Goal: Obtain resource: Download file/media

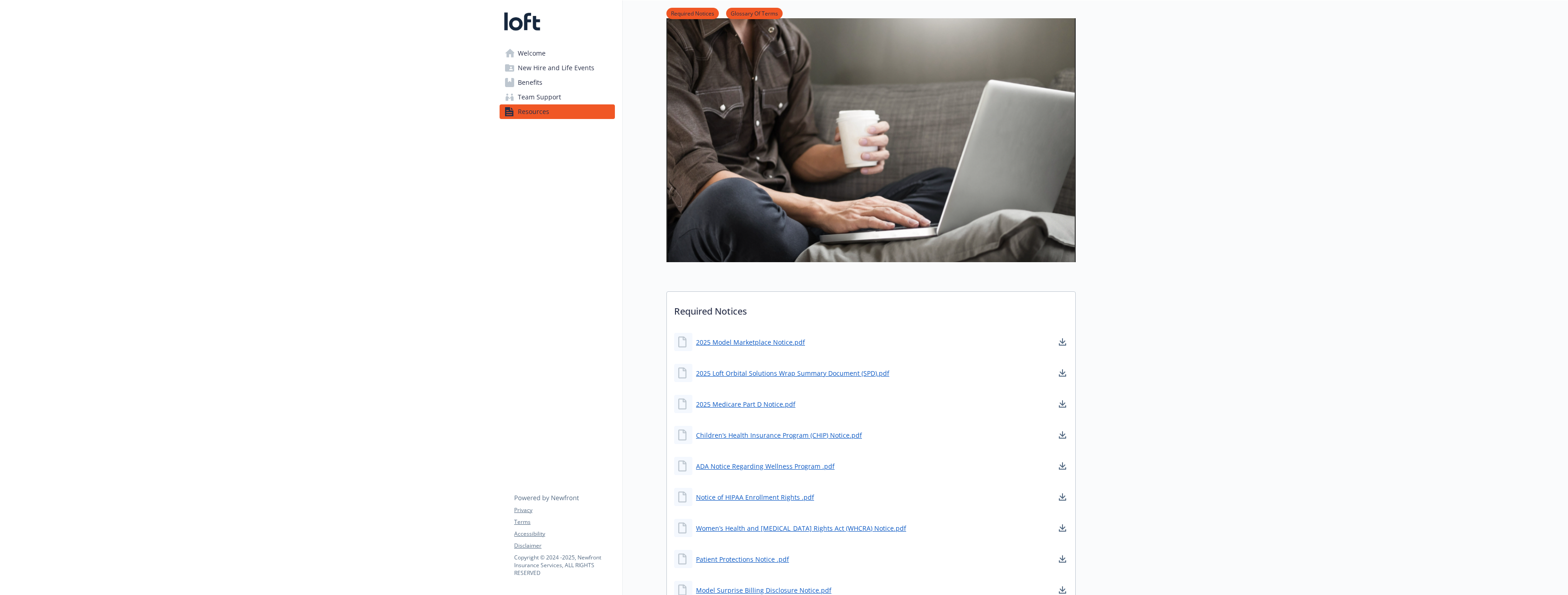
scroll to position [183, 0]
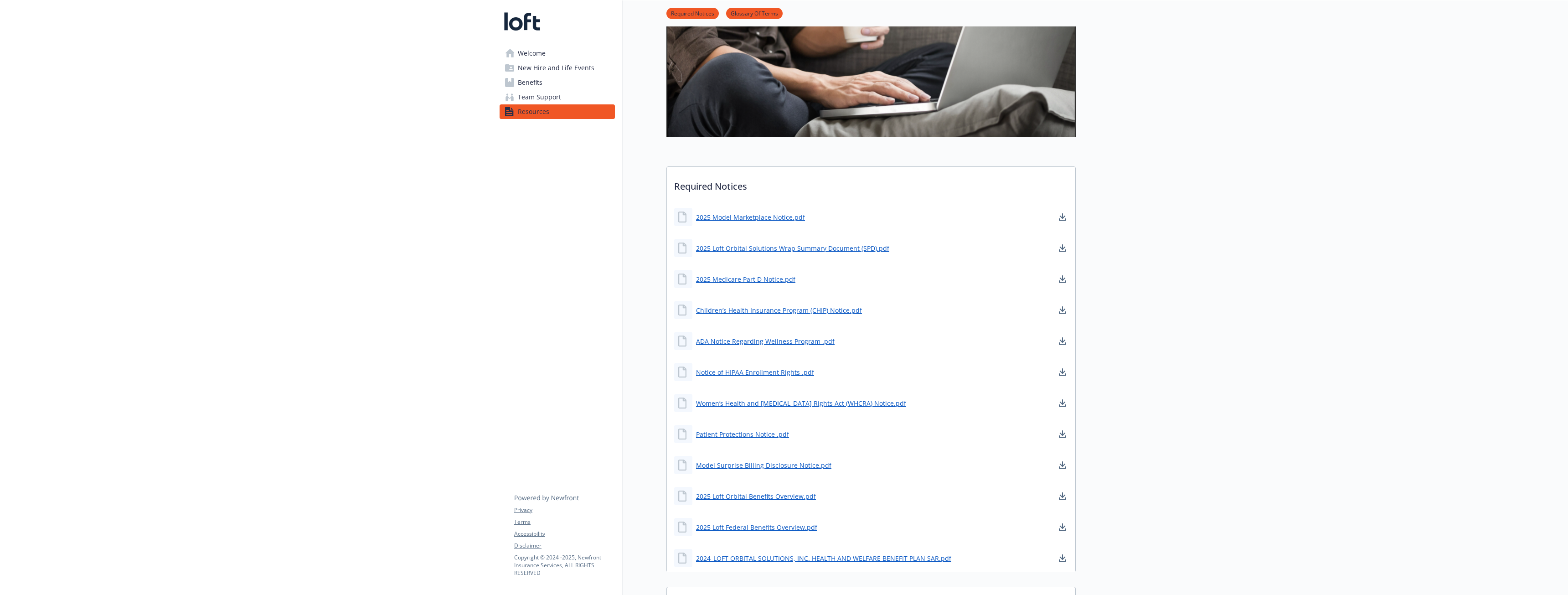
click at [522, 79] on span "Benefits" at bounding box center [530, 83] width 24 height 15
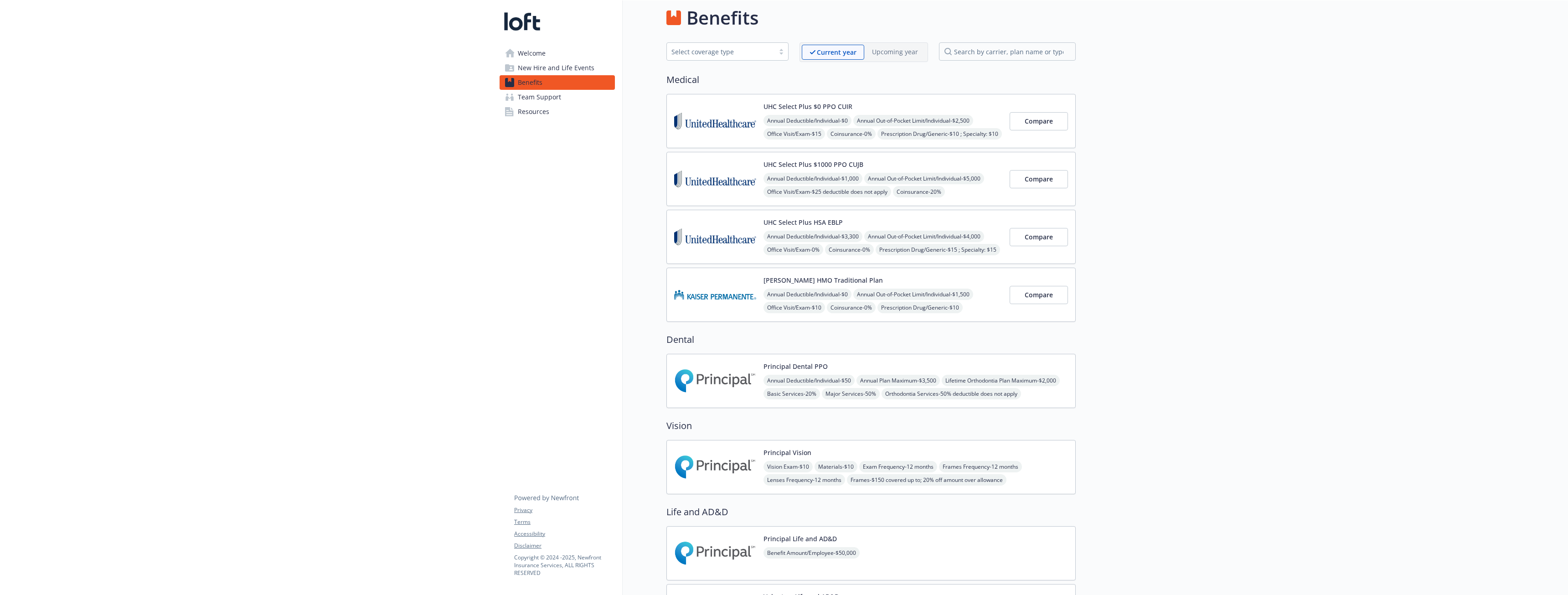
scroll to position [183, 0]
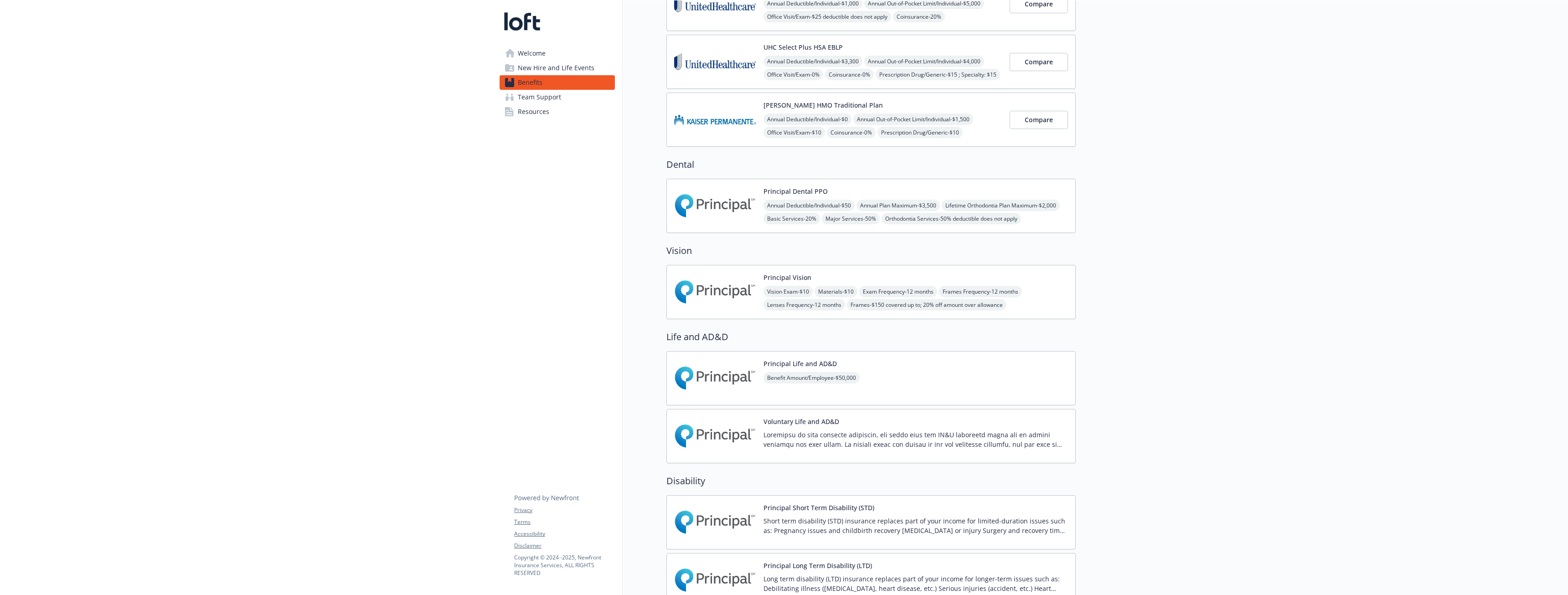
click at [525, 113] on span "Resources" at bounding box center [534, 111] width 32 height 15
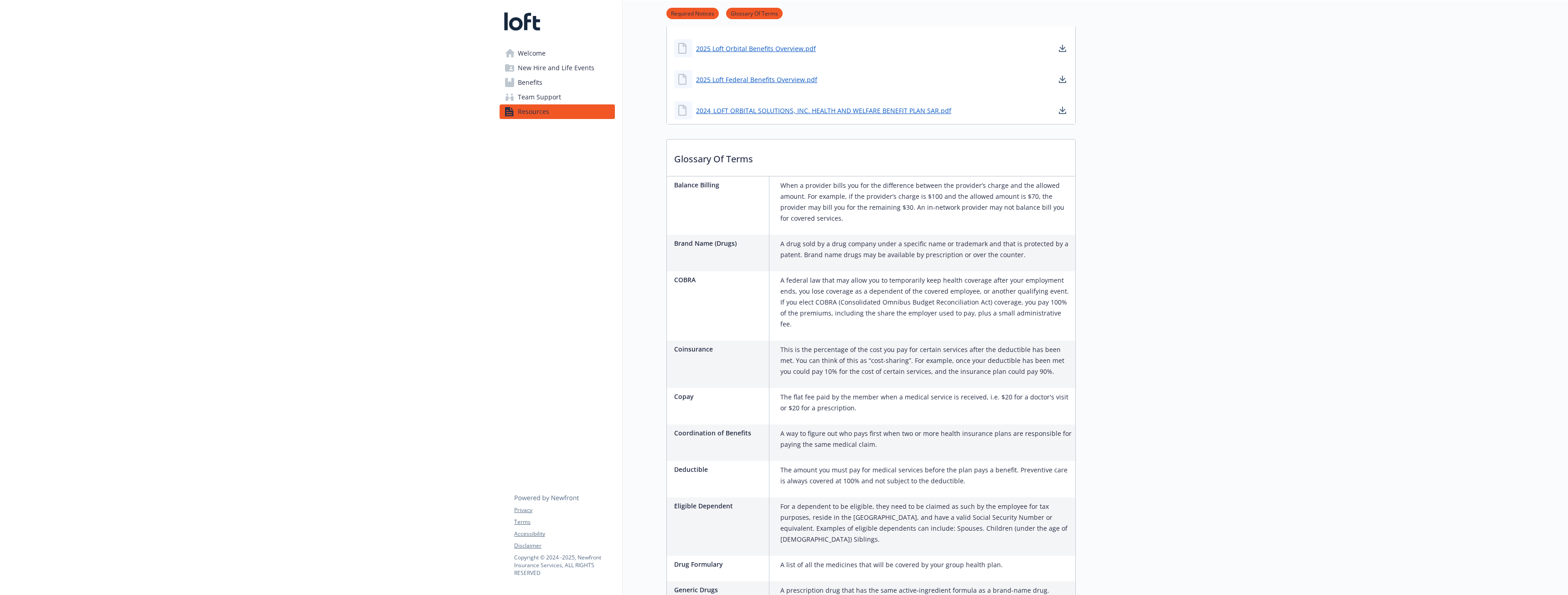
scroll to position [627, 0]
click at [530, 83] on span "Benefits" at bounding box center [530, 83] width 24 height 15
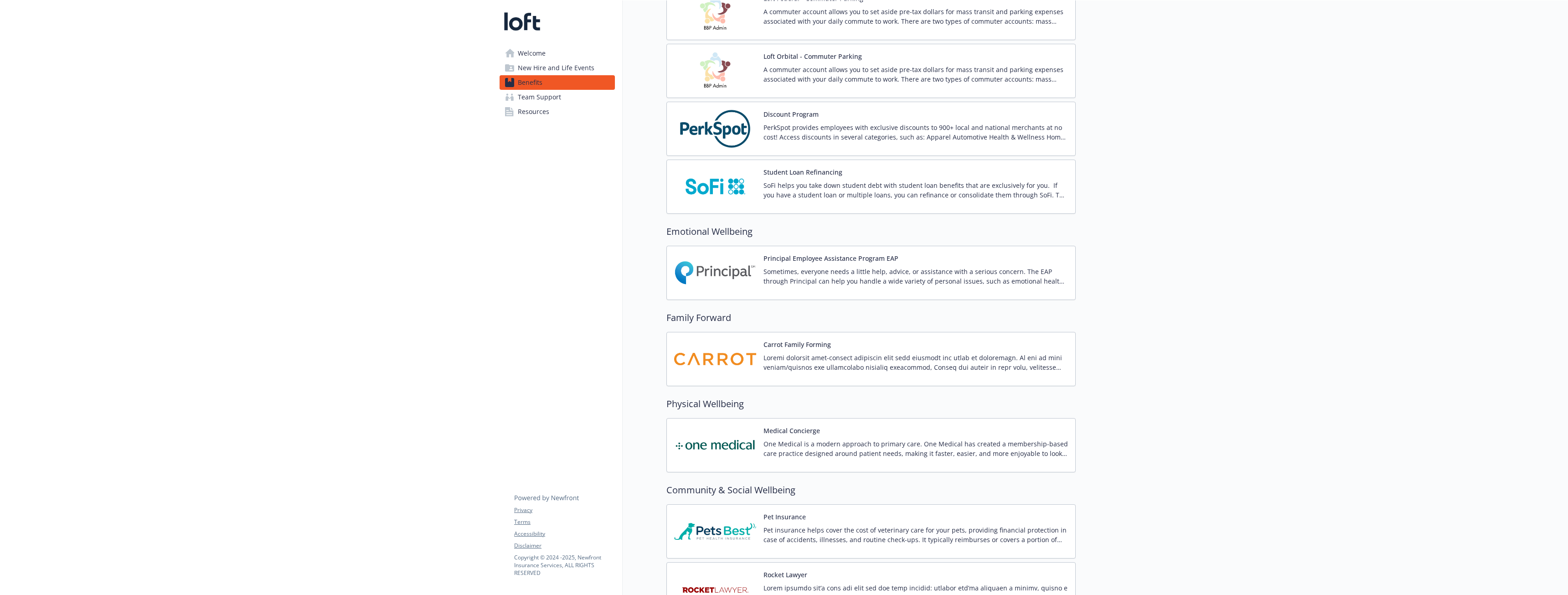
scroll to position [1630, 0]
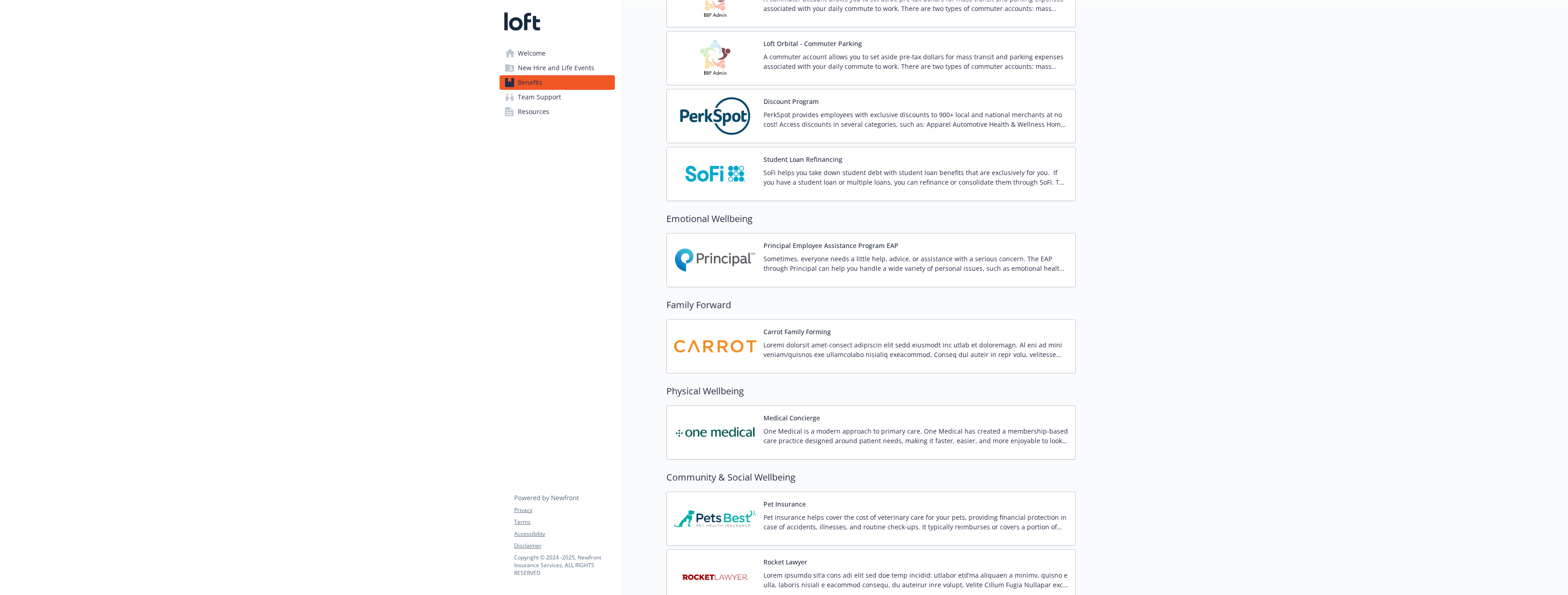
click at [795, 345] on p at bounding box center [915, 350] width 304 height 19
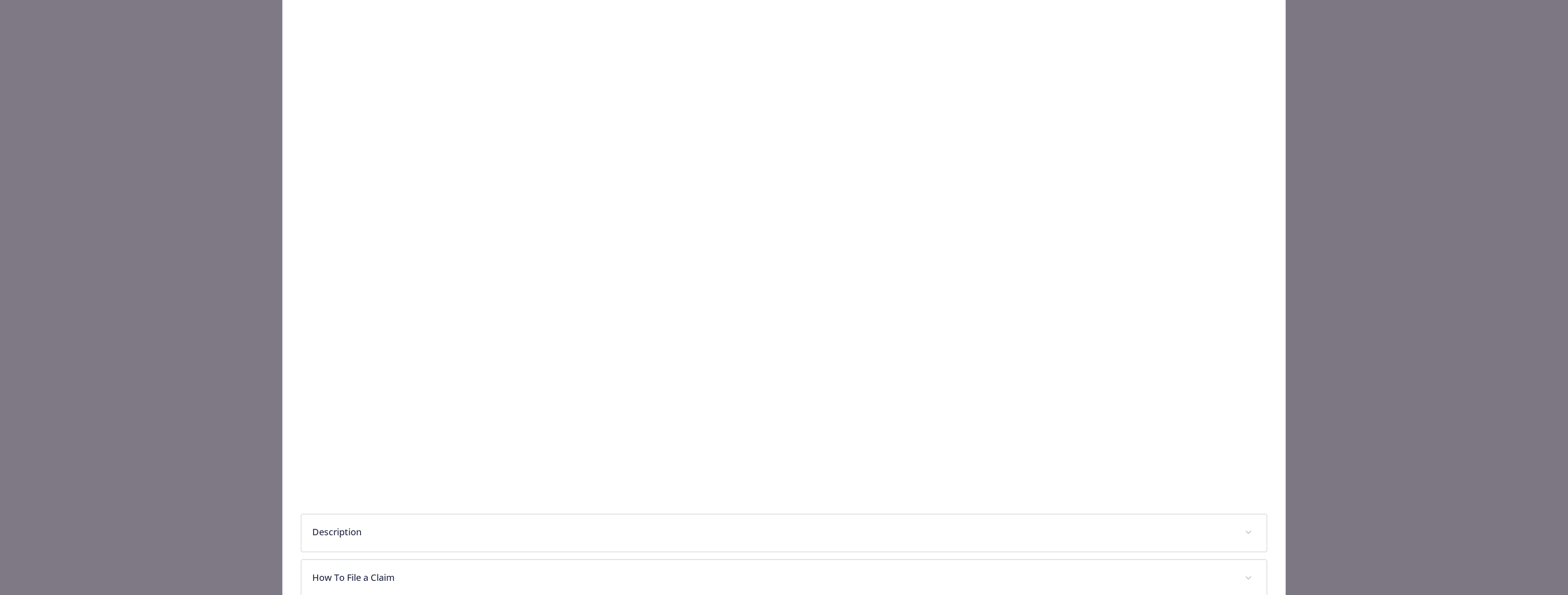
scroll to position [420, 0]
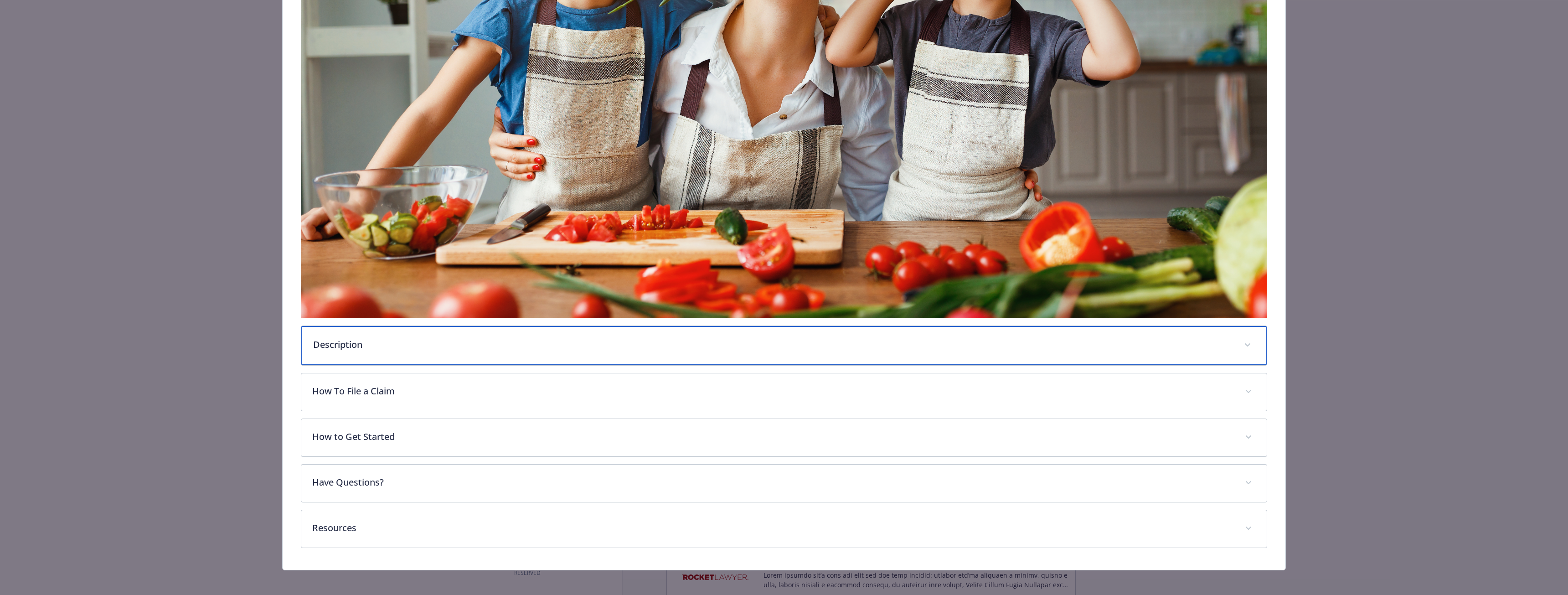
click at [405, 345] on p "Description" at bounding box center [772, 345] width 920 height 13
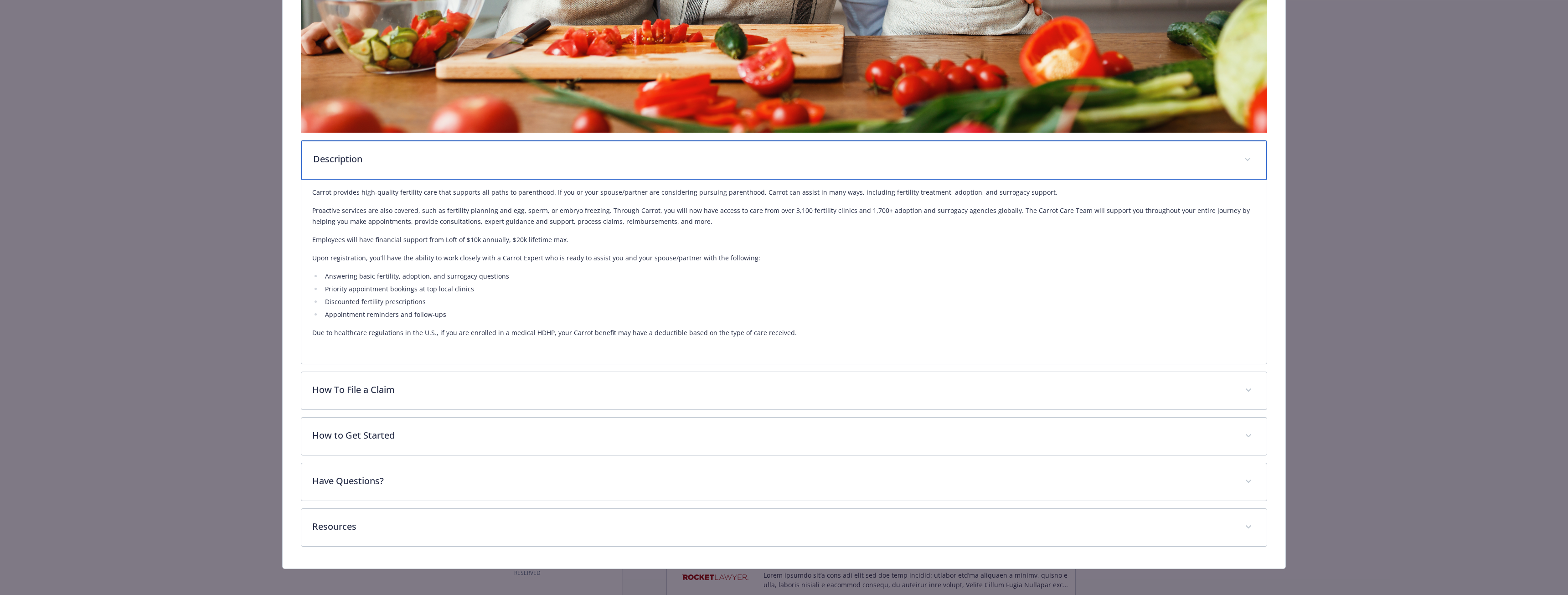
scroll to position [607, 0]
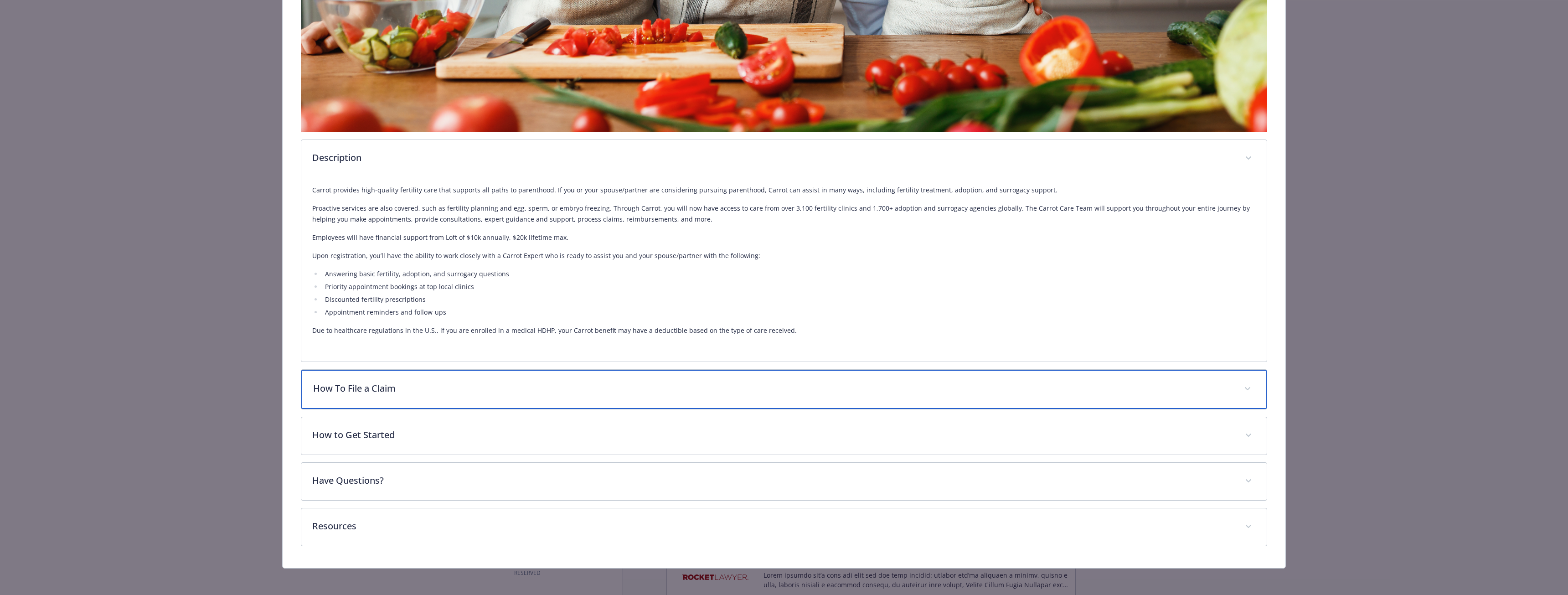
click at [379, 386] on p "How To File a Claim" at bounding box center [772, 389] width 920 height 13
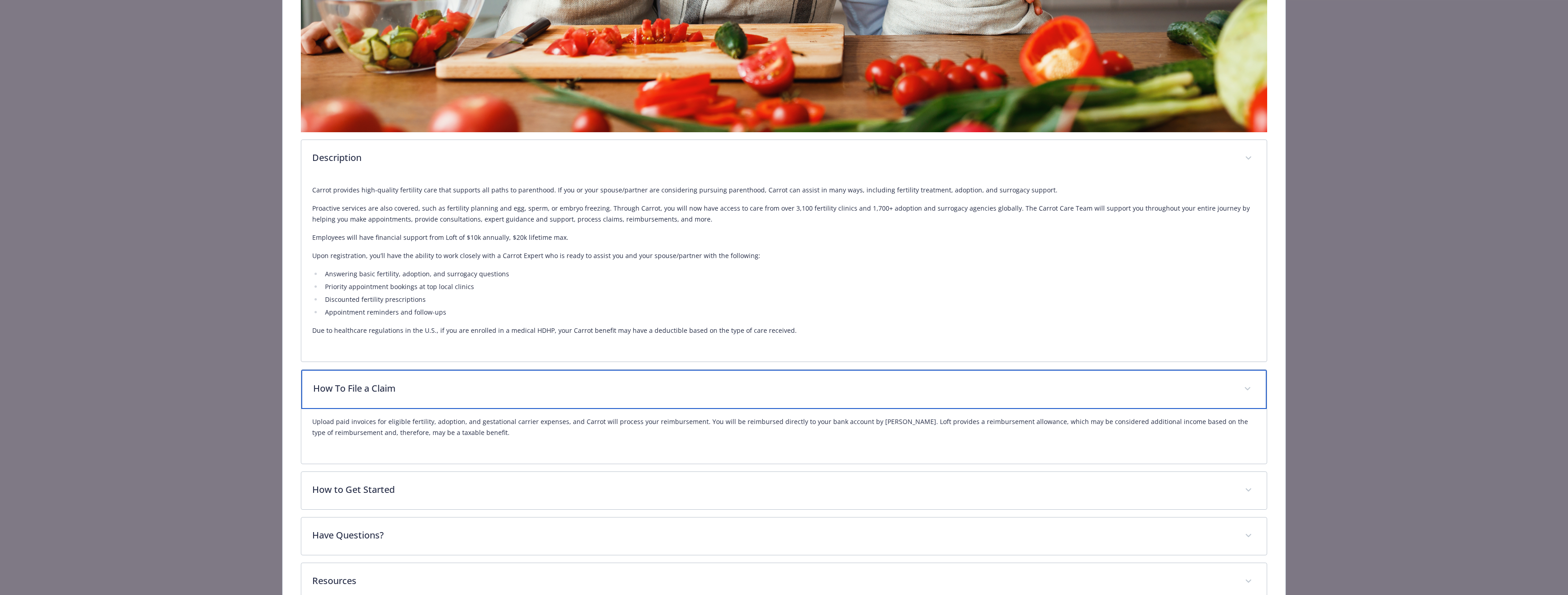
click at [371, 382] on p "How To File a Claim" at bounding box center [772, 389] width 920 height 13
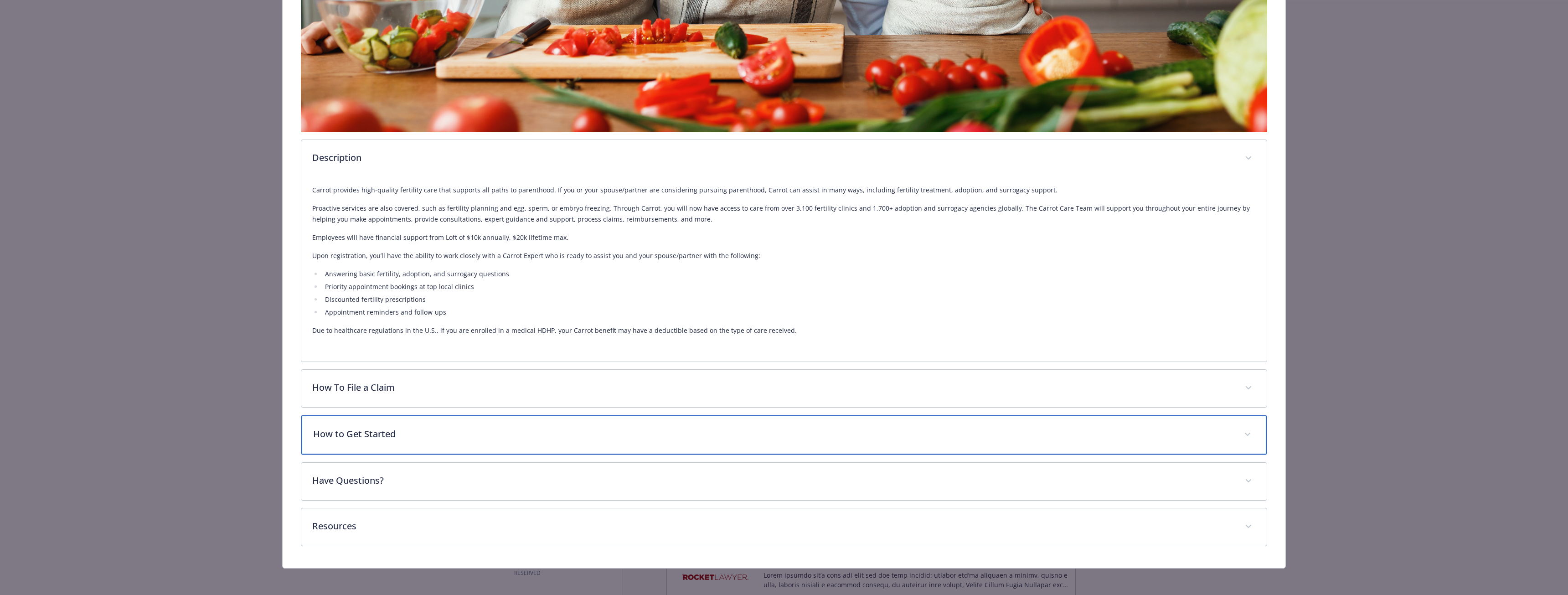
click at [373, 425] on div "How to Get Started" at bounding box center [784, 435] width 965 height 39
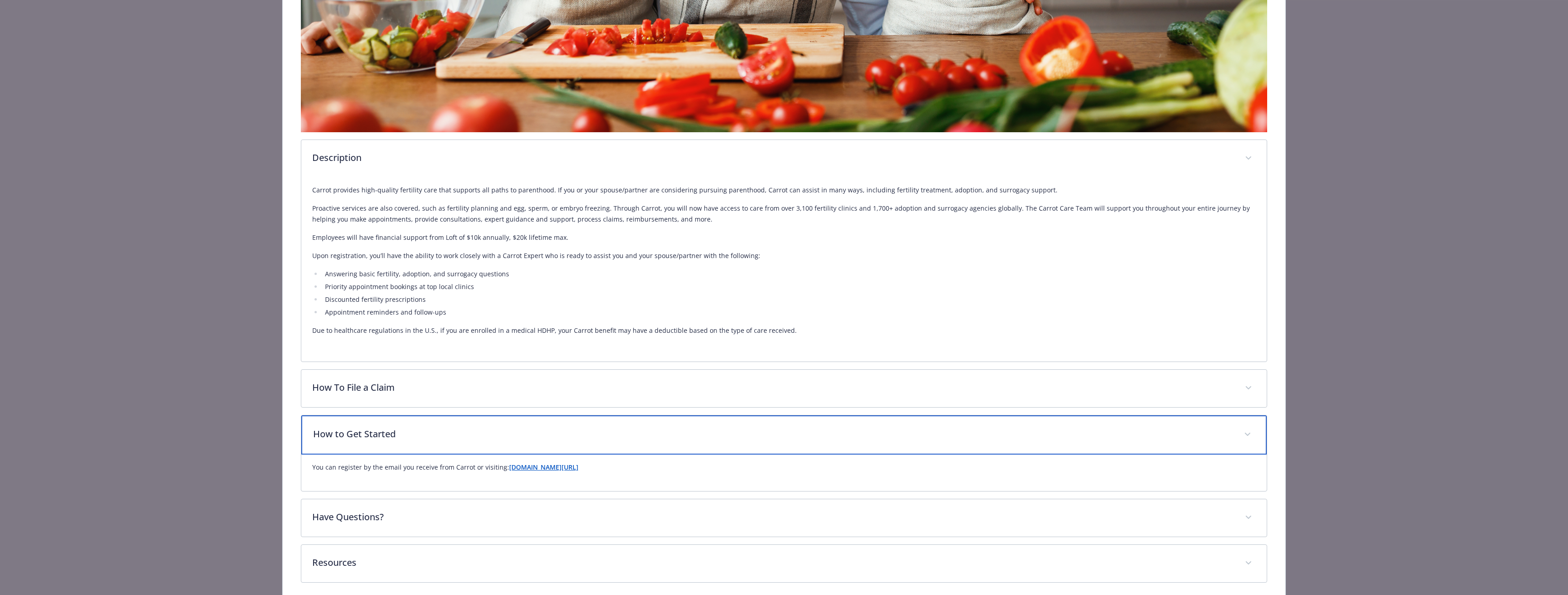
scroll to position [643, 0]
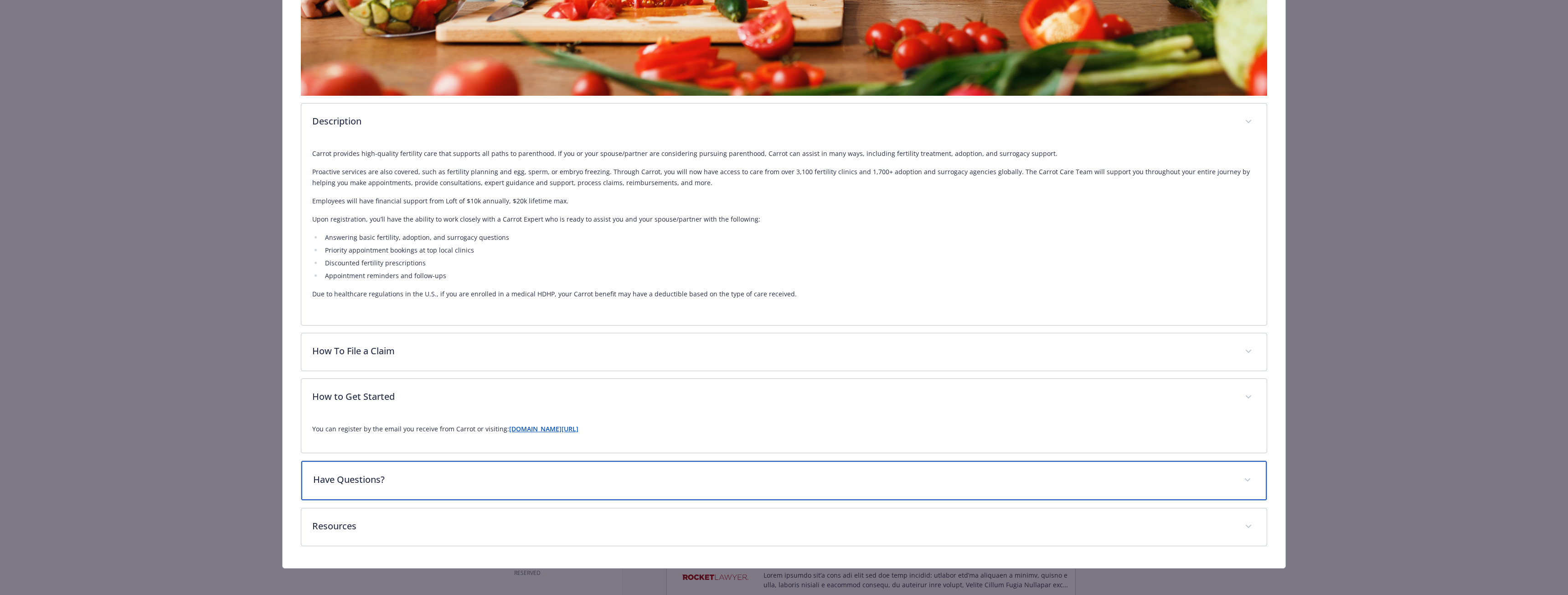
click at [376, 476] on p "Have Questions?" at bounding box center [772, 480] width 920 height 13
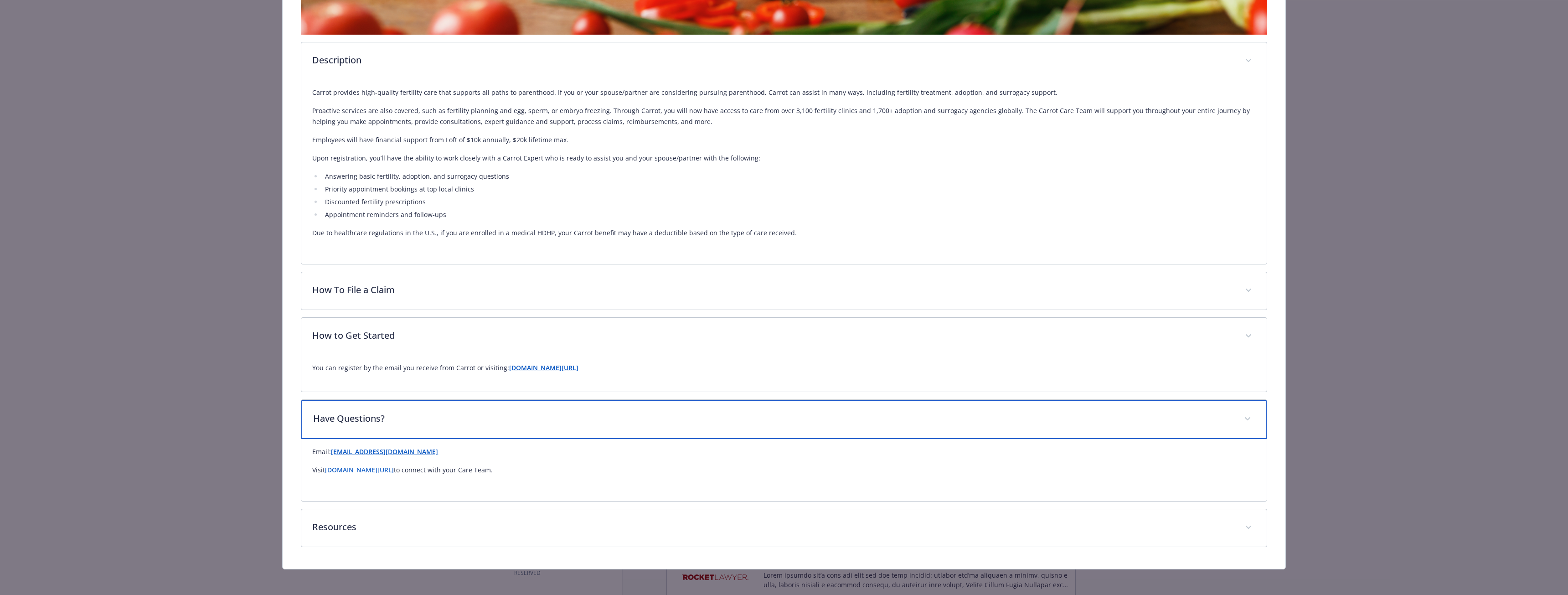
scroll to position [705, 0]
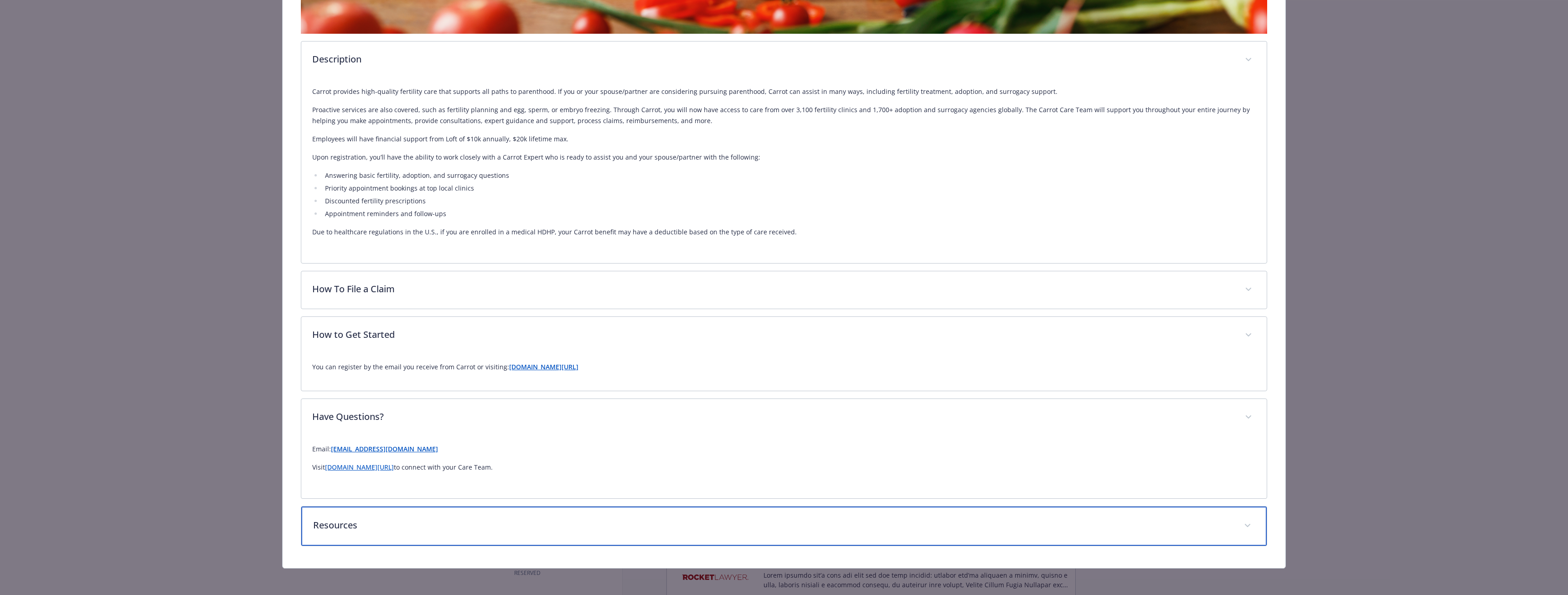
click at [369, 519] on p "Resources" at bounding box center [772, 525] width 920 height 13
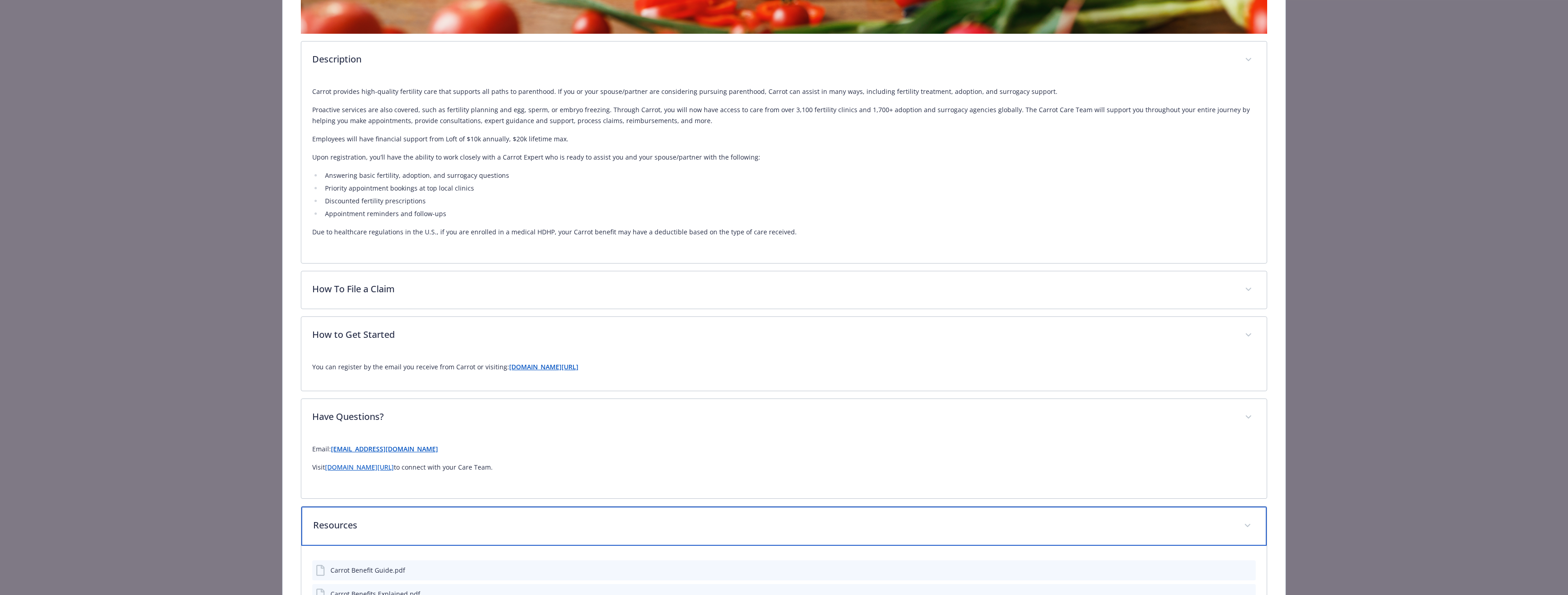
scroll to position [782, 0]
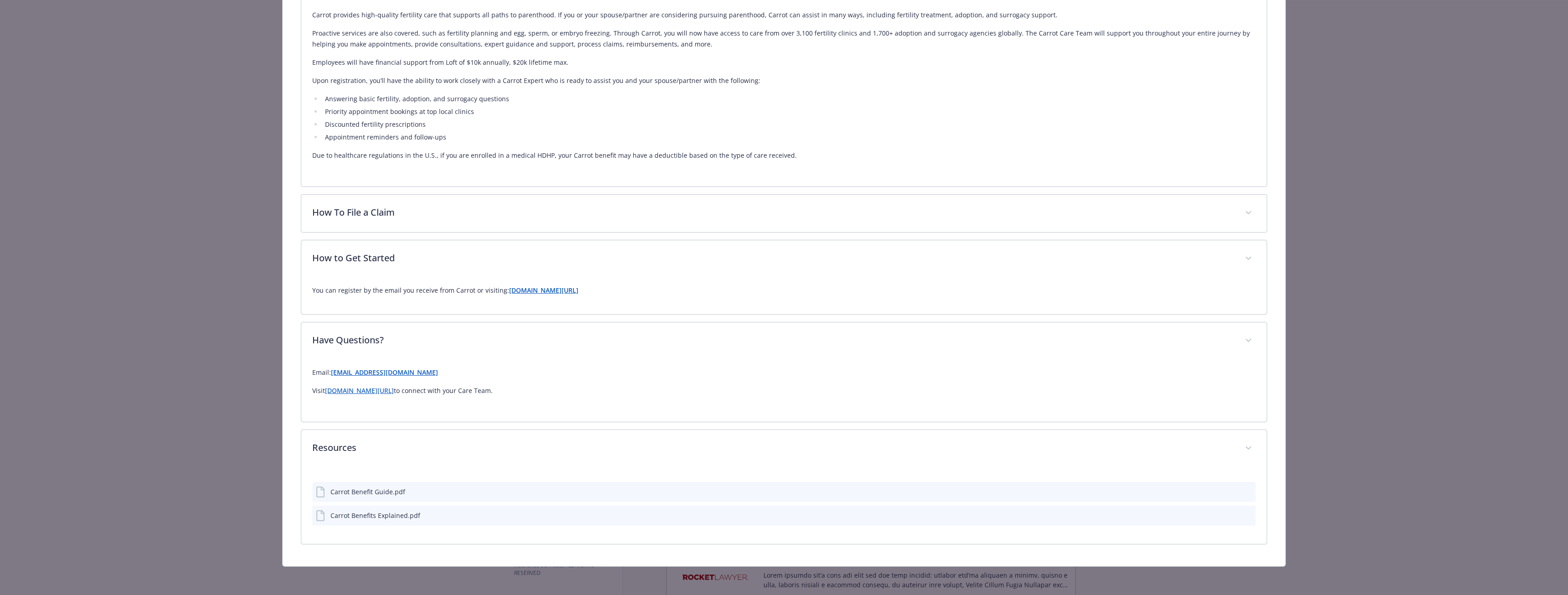
click at [1229, 491] on icon "download file" at bounding box center [1232, 490] width 6 height 5
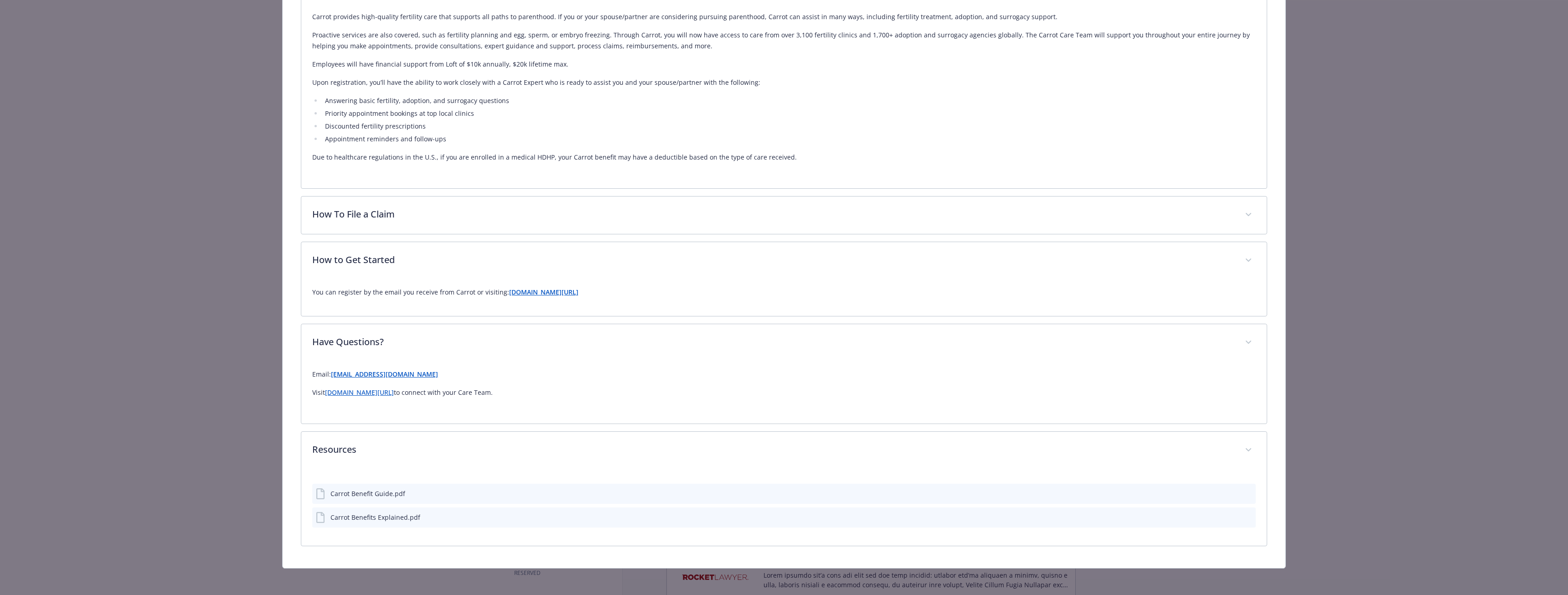
click at [1228, 513] on icon "download file" at bounding box center [1232, 516] width 7 height 7
click at [529, 288] on strong "[DOMAIN_NAME][URL]" at bounding box center [544, 292] width 69 height 9
